Goal: Find specific page/section: Find specific page/section

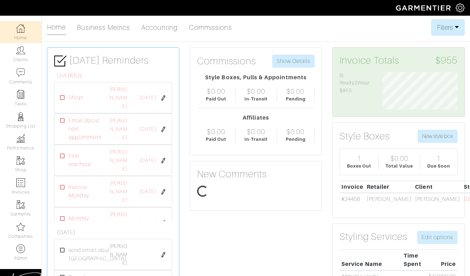
scroll to position [38, 85]
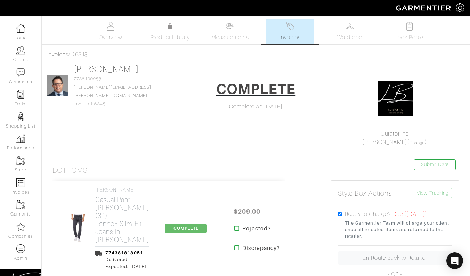
click at [170, 42] on ul "Overview Product Library Measurements Invoices Wardrobe Look Books" at bounding box center [256, 31] width 368 height 25
click at [171, 38] on span "Product Library" at bounding box center [170, 37] width 39 height 8
click at [347, 32] on link "Wardrobe" at bounding box center [350, 31] width 49 height 25
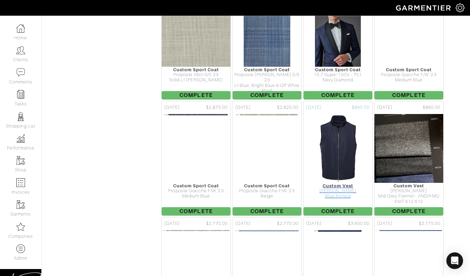
scroll to position [3216, 0]
